Goal: Information Seeking & Learning: Understand process/instructions

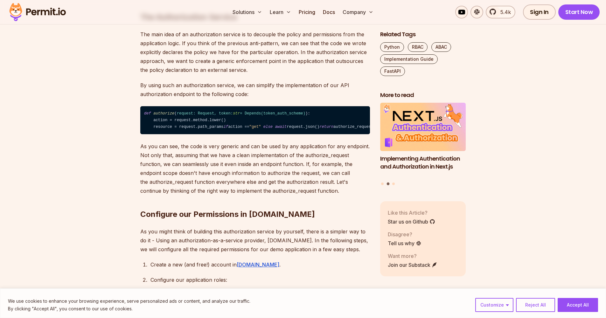
scroll to position [1306, 0]
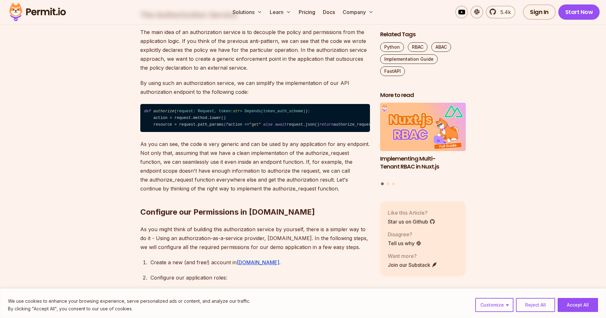
click at [223, 96] on p "By using such an authorization service, we can simplify the implementation of o…" at bounding box center [255, 88] width 230 height 18
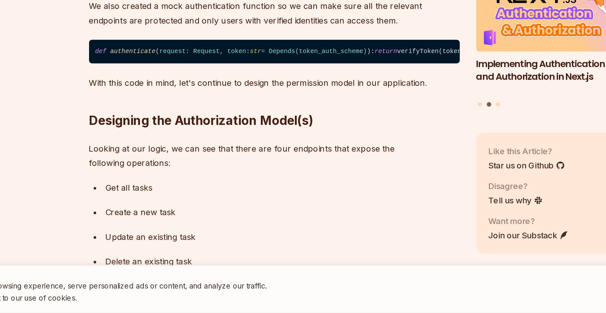
scroll to position [590, 0]
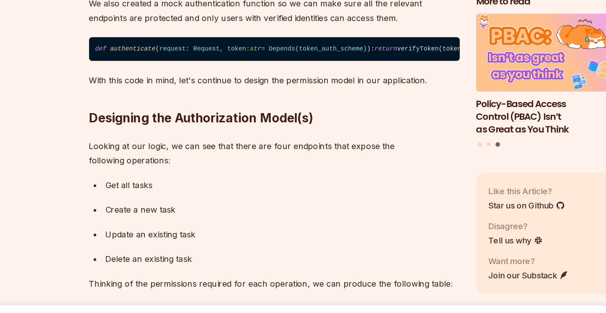
drag, startPoint x: 133, startPoint y: 69, endPoint x: 67, endPoint y: 60, distance: 67.1
click at [140, 117] on code "def authenticate ( request: Request, token: str = Depends( token_auth_scheme ) …" at bounding box center [255, 124] width 230 height 15
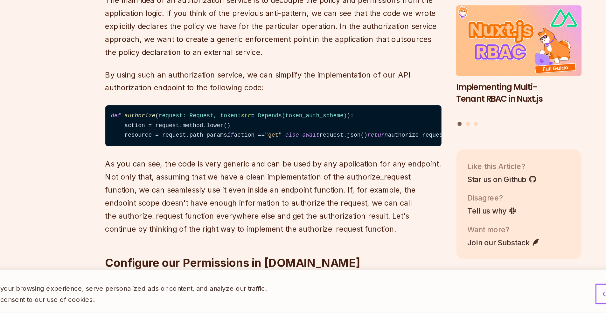
scroll to position [1323, 0]
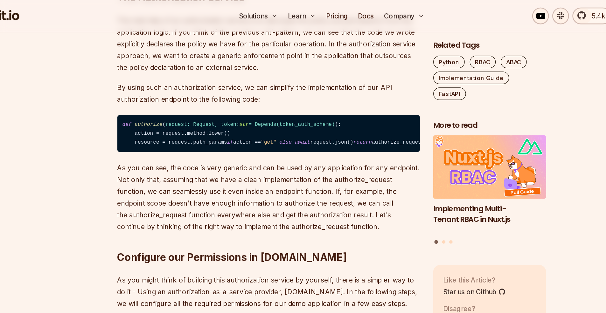
drag, startPoint x: 234, startPoint y: 168, endPoint x: 90, endPoint y: 140, distance: 146.5
click at [140, 115] on code "def authorize ( request: Request, token: str = Depends( token_auth_scheme ) ): …" at bounding box center [255, 101] width 230 height 28
copy code "def authorize ( request: Request, token: str = Depends( token_auth_scheme ) ): …"
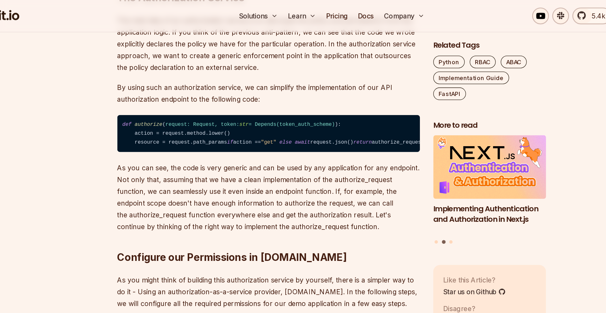
click at [209, 97] on span "request: Request, token: str = Depends( token_auth_scheme )" at bounding box center [241, 95] width 128 height 4
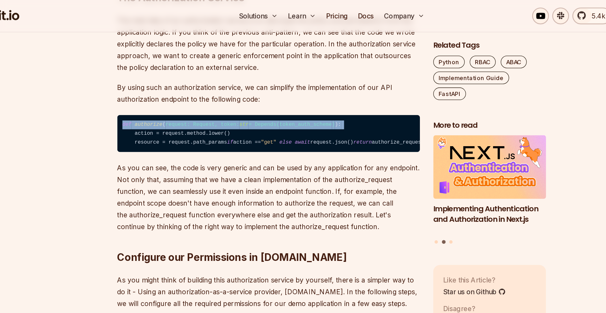
click at [209, 97] on span "request: Request, token: str = Depends( token_auth_scheme )" at bounding box center [241, 95] width 128 height 4
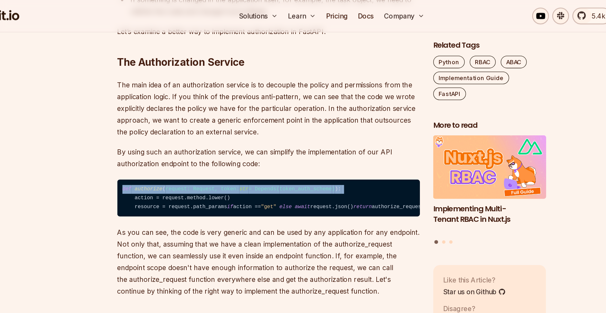
scroll to position [1270, 0]
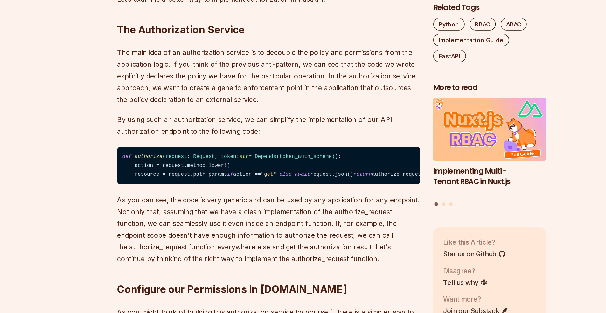
click at [140, 169] on code "def authorize ( request: Request, token: str = Depends( token_auth_scheme ) ): …" at bounding box center [255, 155] width 230 height 28
click at [140, 166] on code "def authorize ( request: Request, token: str = Depends( token_auth_scheme ) ): …" at bounding box center [255, 155] width 230 height 28
click at [153, 150] on span "authorize" at bounding box center [163, 148] width 21 height 4
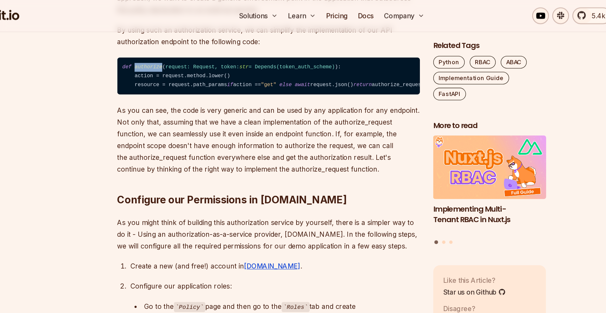
scroll to position [1345, 0]
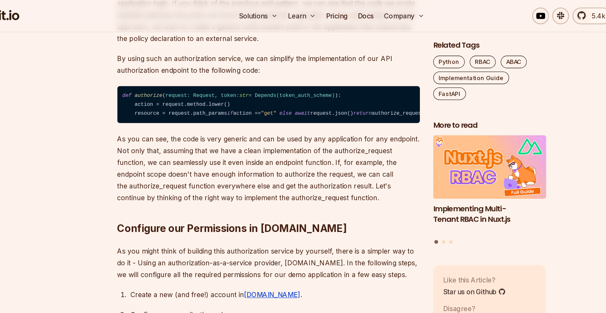
click at [263, 75] on span "token_auth_scheme" at bounding box center [283, 73] width 40 height 4
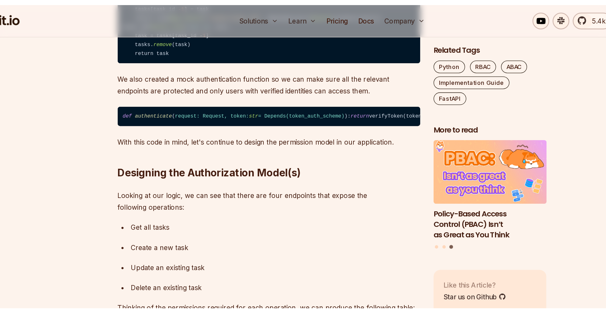
scroll to position [1274, 0]
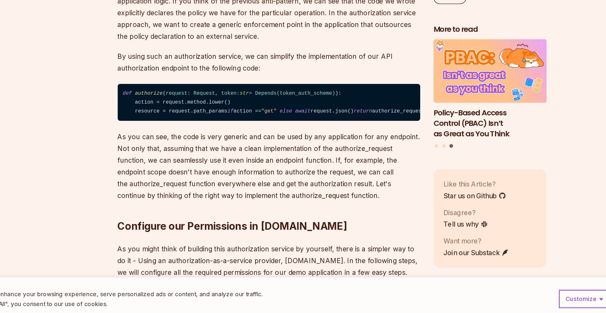
click at [209, 172] on p "As you can see, the code is very generic and can be used by any application for…" at bounding box center [255, 198] width 230 height 53
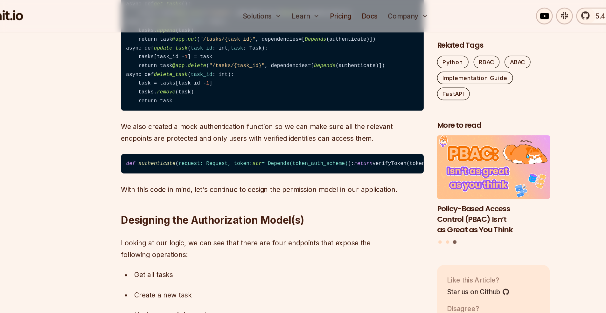
scroll to position [590, 0]
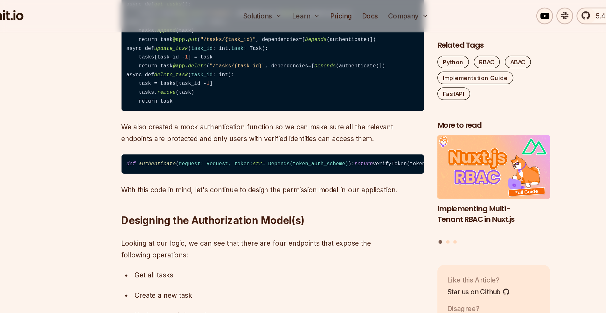
click at [146, 132] on code "def authenticate ( request: Request, token: str = Depends( token_auth_scheme ) …" at bounding box center [255, 124] width 230 height 15
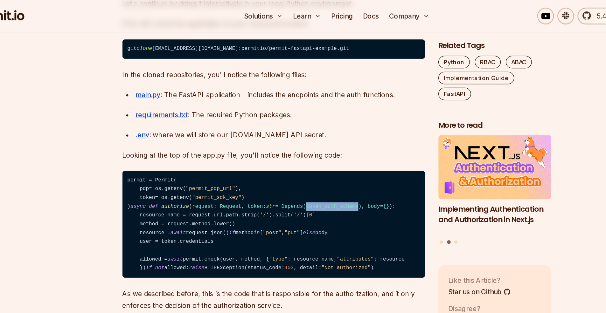
scroll to position [2475, 0]
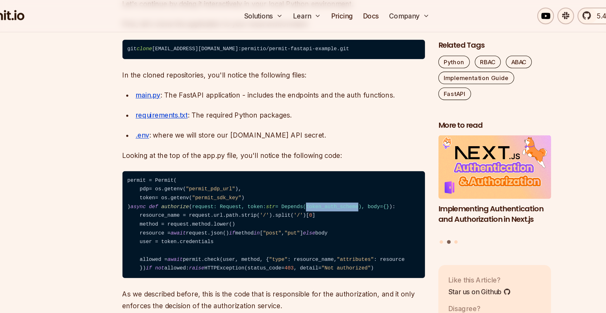
drag, startPoint x: 241, startPoint y: 106, endPoint x: 106, endPoint y: 101, distance: 134.9
click at [140, 45] on code "git clone [EMAIL_ADDRESS][DOMAIN_NAME]:permitio/permit-fastapi-example.git" at bounding box center [255, 37] width 230 height 15
click at [156, 45] on code "git clone [EMAIL_ADDRESS][DOMAIN_NAME]:permitio/permit-fastapi-example.git" at bounding box center [255, 37] width 230 height 15
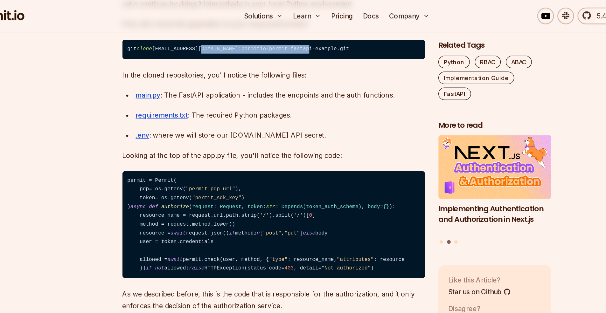
drag, startPoint x: 156, startPoint y: 104, endPoint x: 214, endPoint y: 102, distance: 57.9
click at [214, 45] on code "git clone [EMAIL_ADDRESS][DOMAIN_NAME]:permitio/permit-fastapi-example.git" at bounding box center [255, 37] width 230 height 15
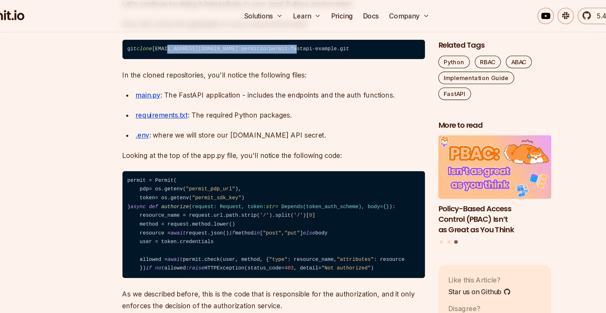
drag, startPoint x: 130, startPoint y: 103, endPoint x: 231, endPoint y: 104, distance: 100.5
click at [231, 45] on code "git clone [EMAIL_ADDRESS][DOMAIN_NAME]:permitio/permit-fastapi-example.git" at bounding box center [255, 37] width 230 height 15
copy code "[DOMAIN_NAME]:permitio/permit-fastapi-example"
